Goal: Task Accomplishment & Management: Manage account settings

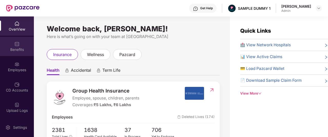
click at [14, 42] on img at bounding box center [16, 43] width 5 height 5
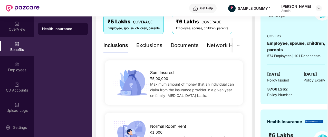
scroll to position [77, 0]
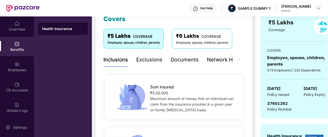
click at [177, 61] on div "Documents" at bounding box center [185, 60] width 28 height 8
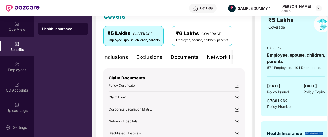
scroll to position [79, 0]
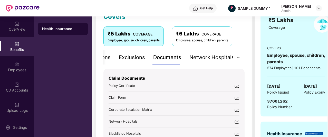
click at [219, 58] on div "Network Hospitals" at bounding box center [211, 57] width 45 height 8
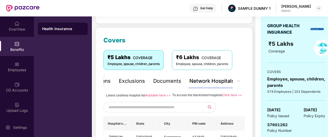
scroll to position [53, 0]
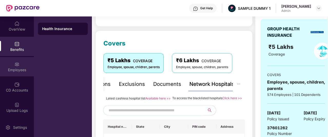
click at [13, 65] on div "Employees" at bounding box center [17, 66] width 34 height 19
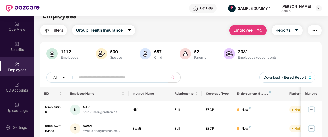
scroll to position [0, 0]
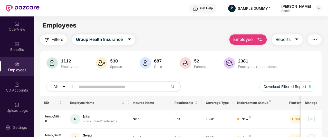
click at [245, 40] on span "Employee" at bounding box center [242, 39] width 19 height 6
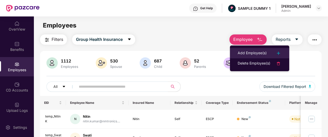
click at [246, 51] on div "Add Employee(s)" at bounding box center [252, 53] width 29 height 6
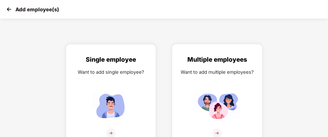
scroll to position [8, 0]
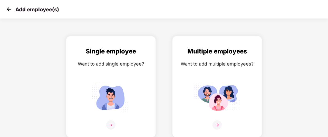
click at [7, 7] on img at bounding box center [9, 9] width 8 height 8
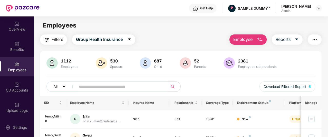
drag, startPoint x: 282, startPoint y: 36, endPoint x: 288, endPoint y: 30, distance: 9.6
click at [288, 30] on div "Employees" at bounding box center [181, 26] width 294 height 10
click at [249, 41] on span "Employee" at bounding box center [242, 39] width 19 height 6
click at [271, 26] on div "Employees" at bounding box center [181, 26] width 294 height 10
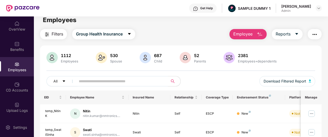
scroll to position [6, 0]
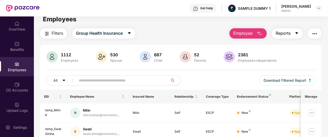
click at [282, 32] on span "Reports" at bounding box center [283, 33] width 15 height 6
click at [182, 31] on div "Filters Group Health Insurance Employee Reports" at bounding box center [180, 33] width 281 height 10
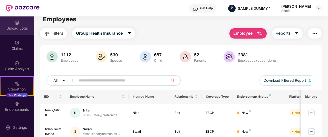
scroll to position [90, 0]
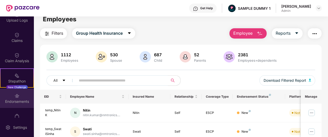
click at [21, 94] on div "Endorsements" at bounding box center [17, 98] width 34 height 19
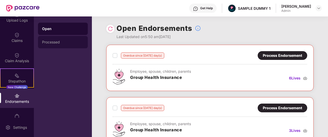
click at [68, 41] on div "Processed" at bounding box center [63, 42] width 42 height 4
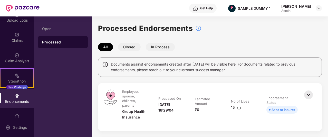
scroll to position [23, 0]
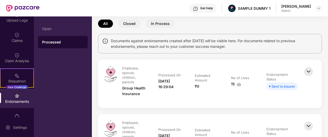
click at [132, 23] on button "Closed" at bounding box center [129, 24] width 23 height 8
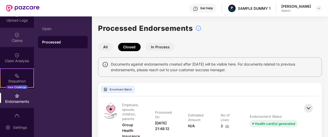
scroll to position [47, 0]
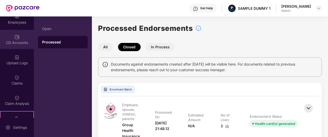
click at [16, 38] on img at bounding box center [16, 36] width 5 height 5
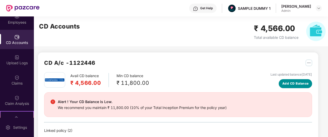
click at [287, 83] on span "Add CD Balance" at bounding box center [295, 83] width 26 height 5
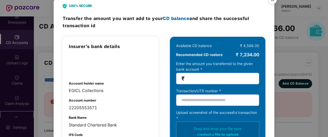
scroll to position [7, 0]
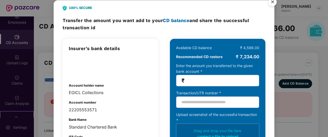
click at [273, 2] on img "Close" at bounding box center [272, 3] width 14 height 14
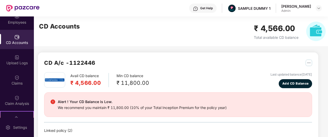
click at [133, 108] on div "We recommend you maintain ₹ 11,800.00 (10% of your Total Inception Premium for …" at bounding box center [142, 108] width 169 height 6
click at [199, 59] on div "CD A/c - 1122446" at bounding box center [178, 66] width 268 height 14
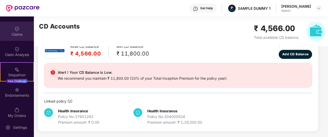
scroll to position [122, 0]
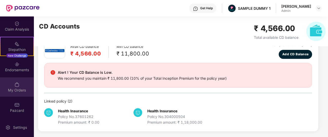
click at [14, 80] on div "My Orders" at bounding box center [17, 86] width 34 height 19
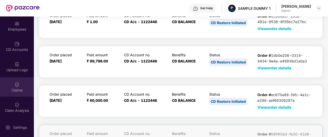
scroll to position [41, 0]
click at [21, 52] on div "CD Accounts" at bounding box center [17, 46] width 34 height 19
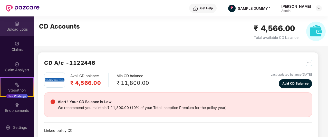
scroll to position [82, 0]
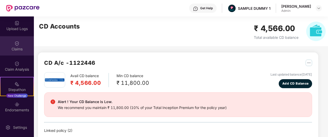
click at [15, 48] on div "Claims" at bounding box center [17, 48] width 34 height 5
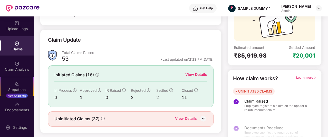
scroll to position [64, 0]
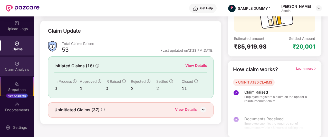
click at [8, 64] on div "Claim Analysis" at bounding box center [17, 65] width 34 height 19
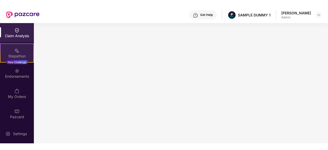
scroll to position [0, 0]
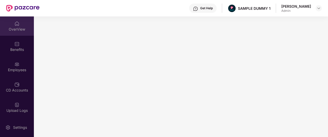
click at [17, 26] on img at bounding box center [16, 23] width 5 height 5
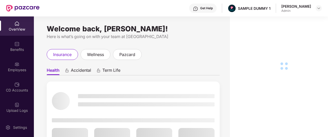
click at [210, 9] on div "Get Help" at bounding box center [206, 8] width 13 height 4
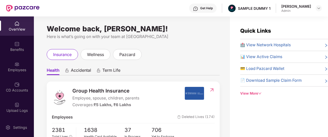
click at [160, 9] on div "Get Help SAMPLE DUMMY 1 [PERSON_NAME]" at bounding box center [181, 8] width 282 height 16
